Goal: Navigation & Orientation: Find specific page/section

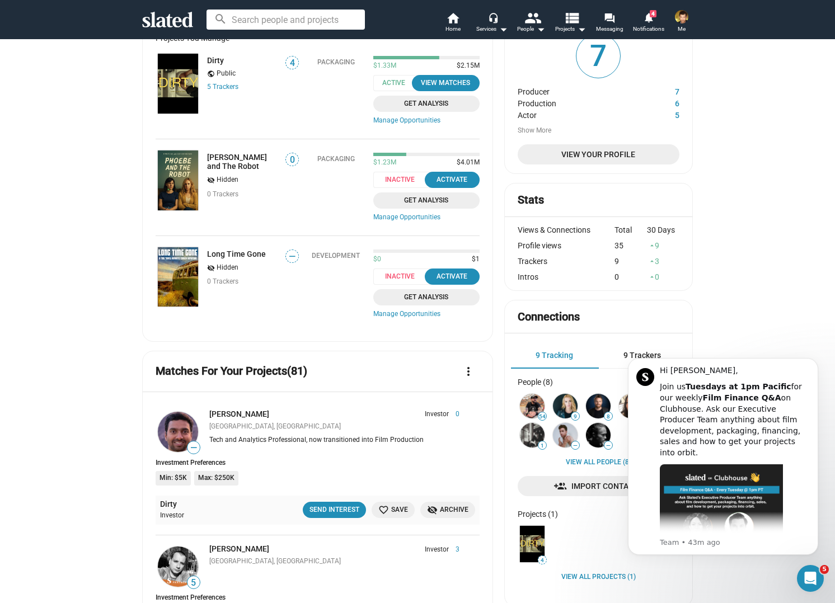
scroll to position [74, 0]
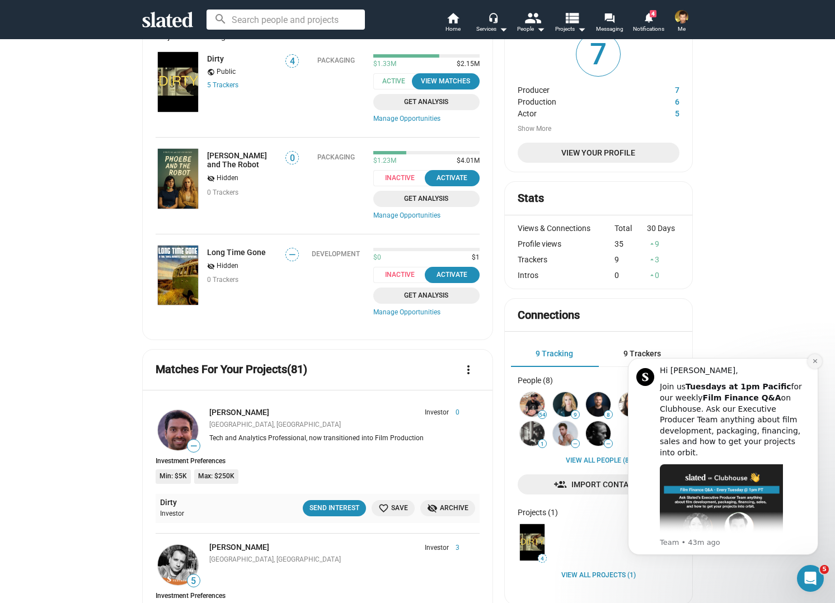
click at [813, 360] on icon "Dismiss notification" at bounding box center [815, 361] width 6 height 6
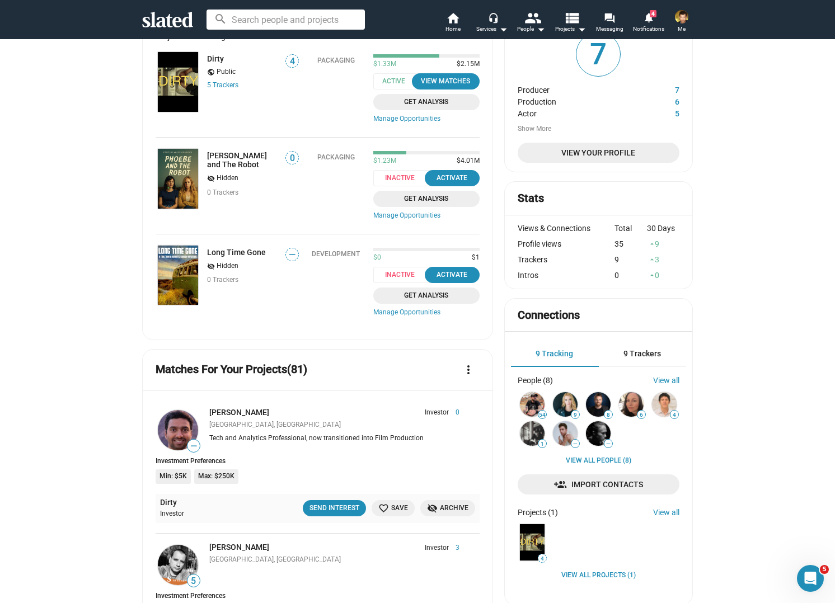
scroll to position [0, 0]
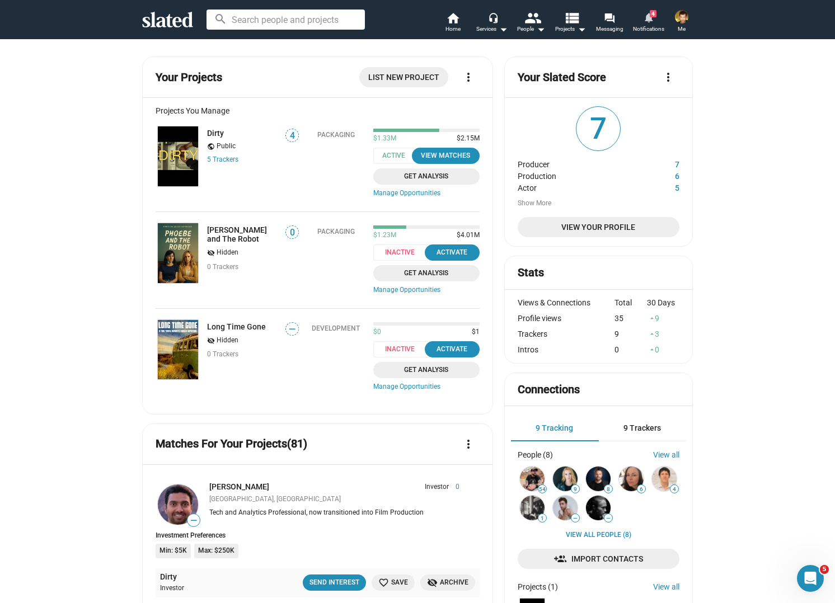
click at [645, 13] on mat-icon "notifications" at bounding box center [648, 17] width 11 height 11
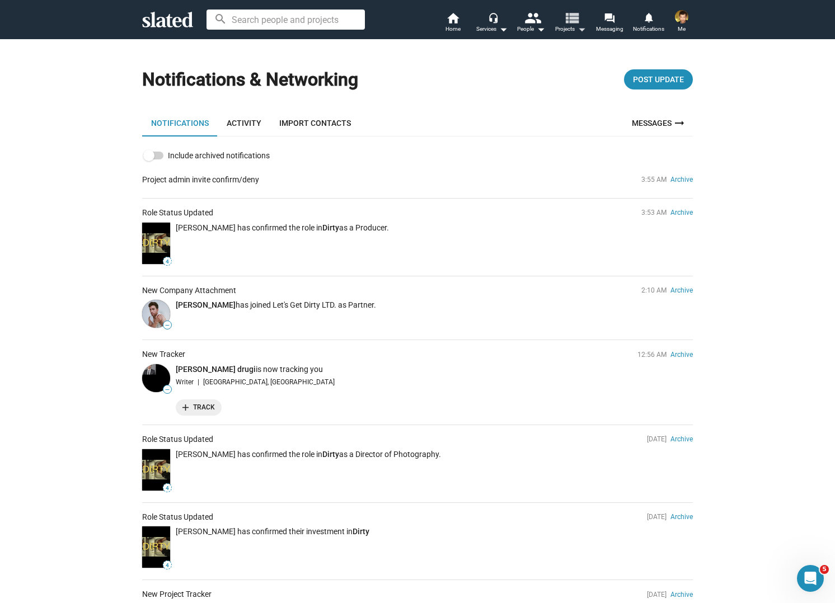
click at [572, 21] on mat-icon "view_list" at bounding box center [572, 18] width 16 height 16
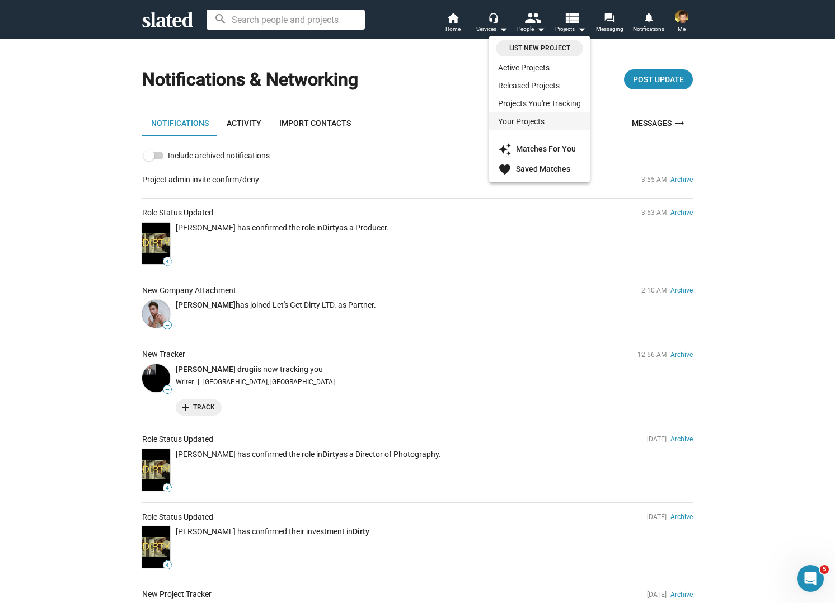
click at [523, 125] on link "Your Projects" at bounding box center [539, 122] width 101 height 18
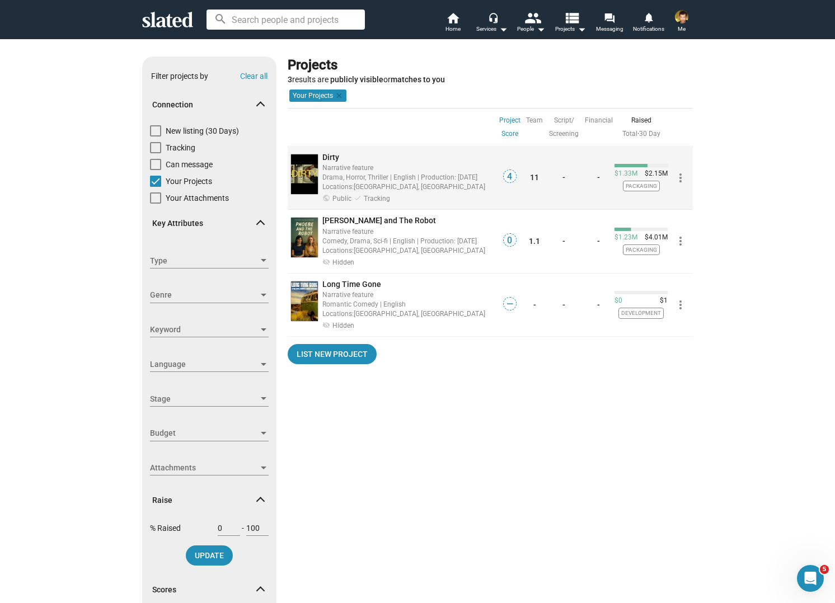
click at [330, 153] on span "Dirty" at bounding box center [330, 157] width 17 height 9
